Goal: Find specific page/section: Find specific page/section

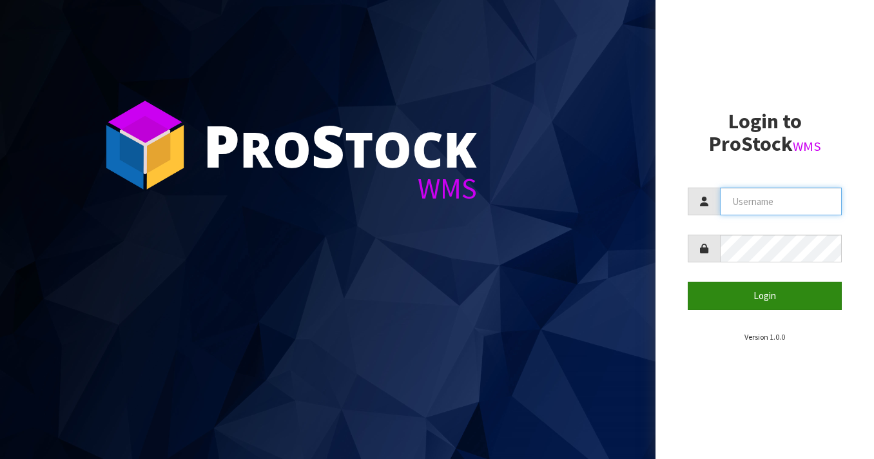
type input "[EMAIL_ADDRESS][DOMAIN_NAME]"
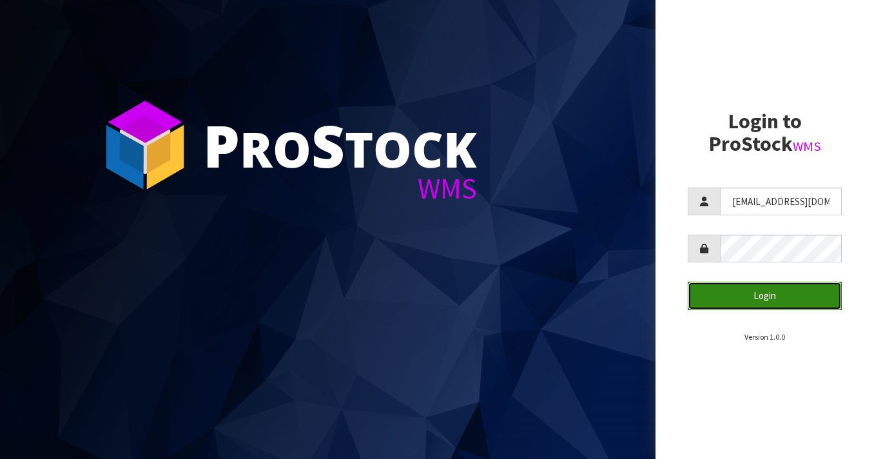
click at [785, 305] on button "Login" at bounding box center [765, 296] width 154 height 28
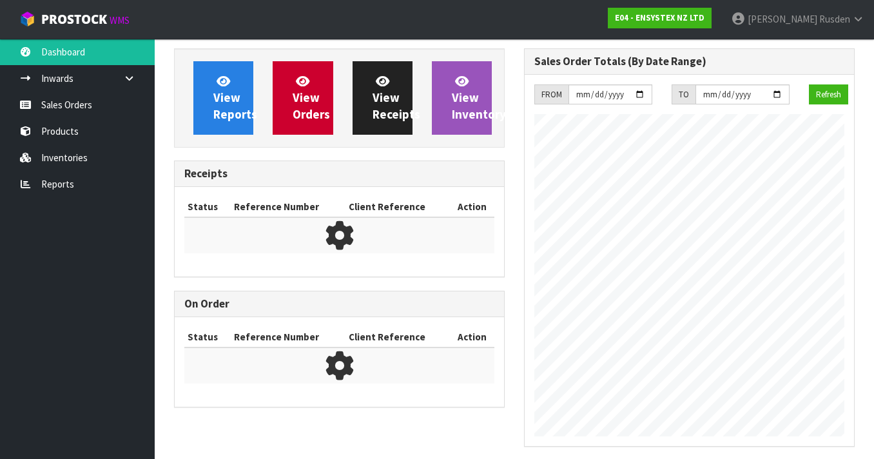
scroll to position [812, 350]
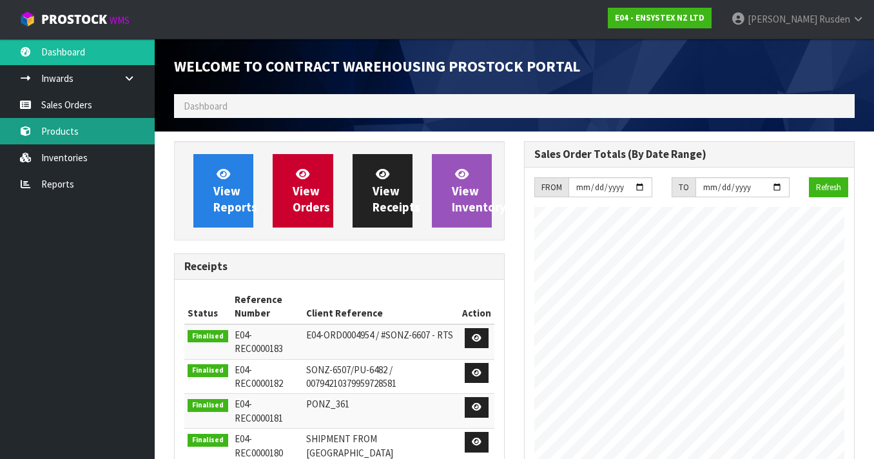
click at [57, 134] on link "Products" at bounding box center [77, 131] width 155 height 26
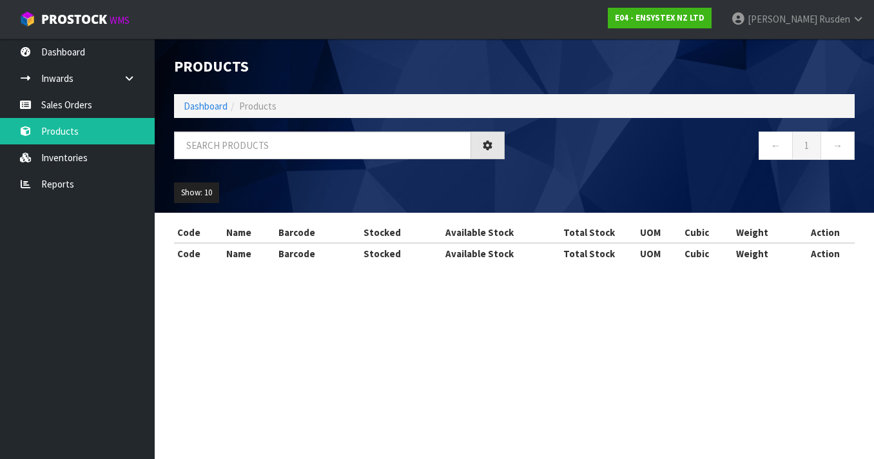
click at [63, 109] on div "Products Import Products Drop file here to import csv template Dashboard Produc…" at bounding box center [437, 143] width 874 height 287
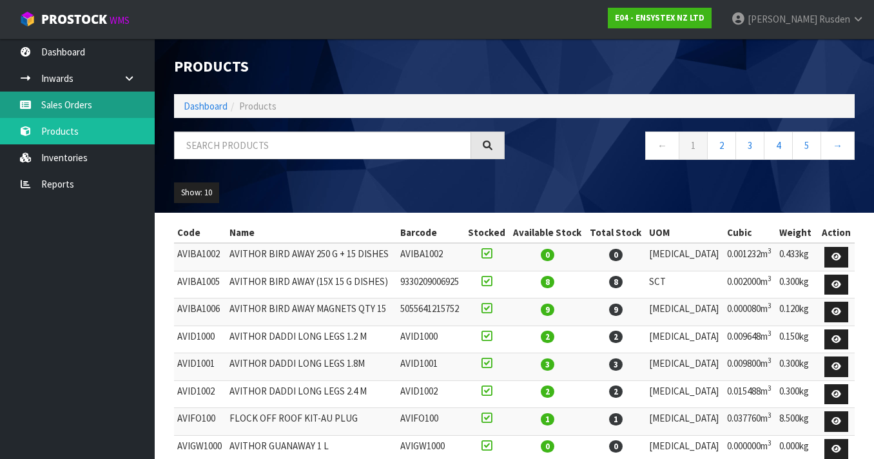
click at [79, 103] on link "Sales Orders" at bounding box center [77, 105] width 155 height 26
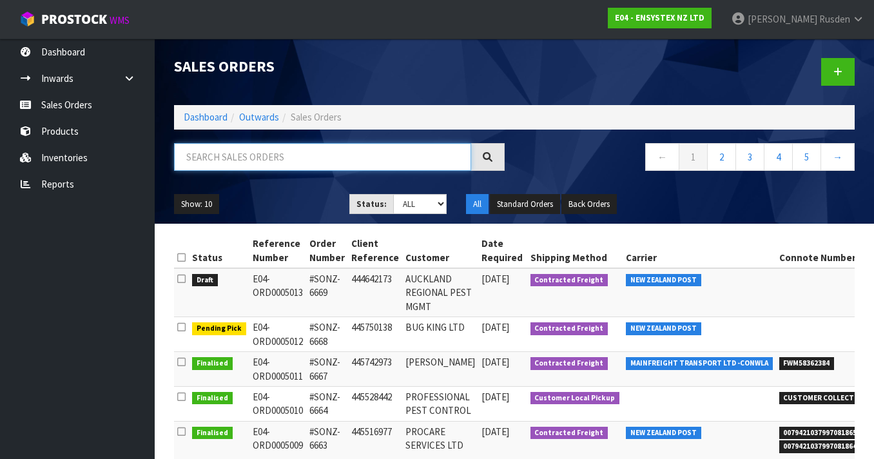
click at [230, 159] on input "text" at bounding box center [322, 157] width 297 height 28
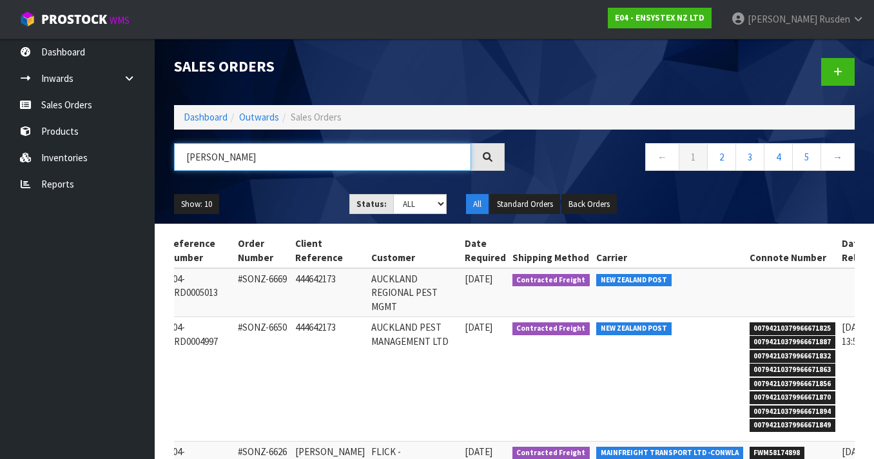
scroll to position [0, 73]
type input "AUCK"
